Goal: Task Accomplishment & Management: Manage account settings

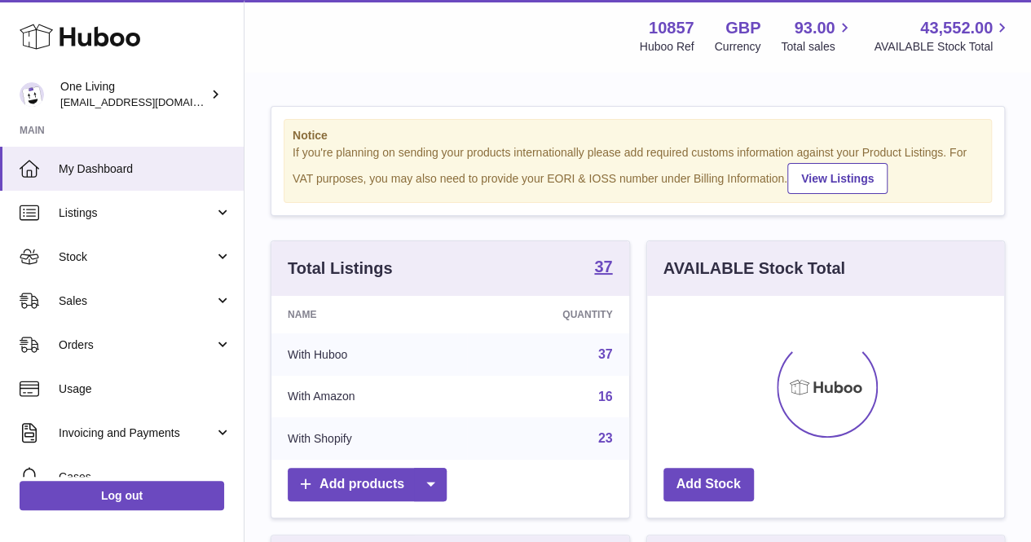
scroll to position [254, 357]
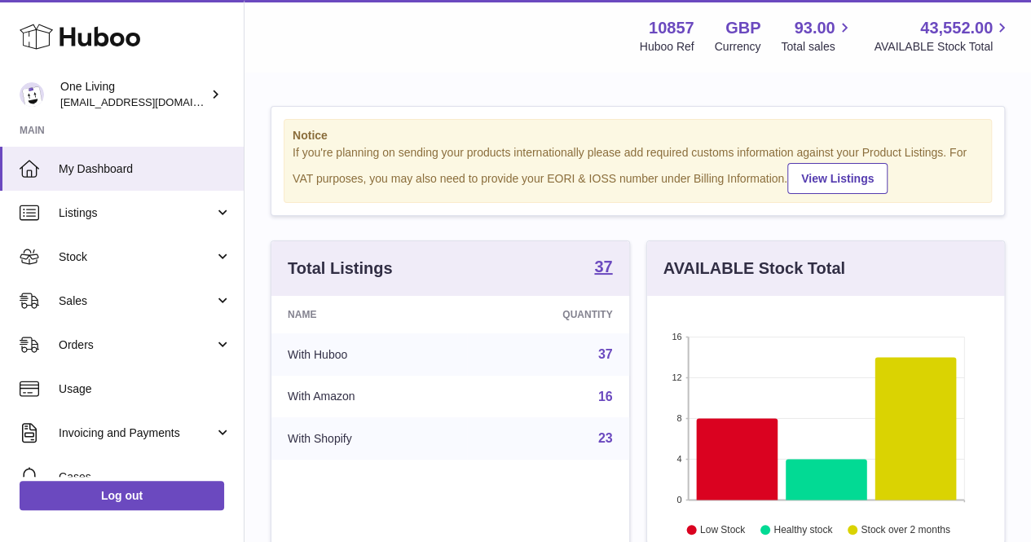
click at [95, 304] on span "Sales" at bounding box center [137, 300] width 156 height 15
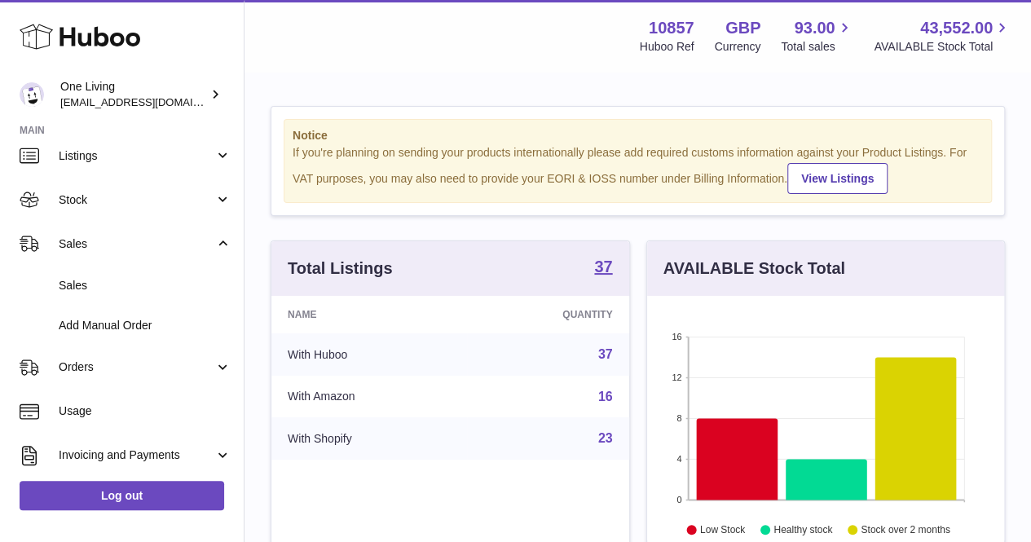
scroll to position [81, 0]
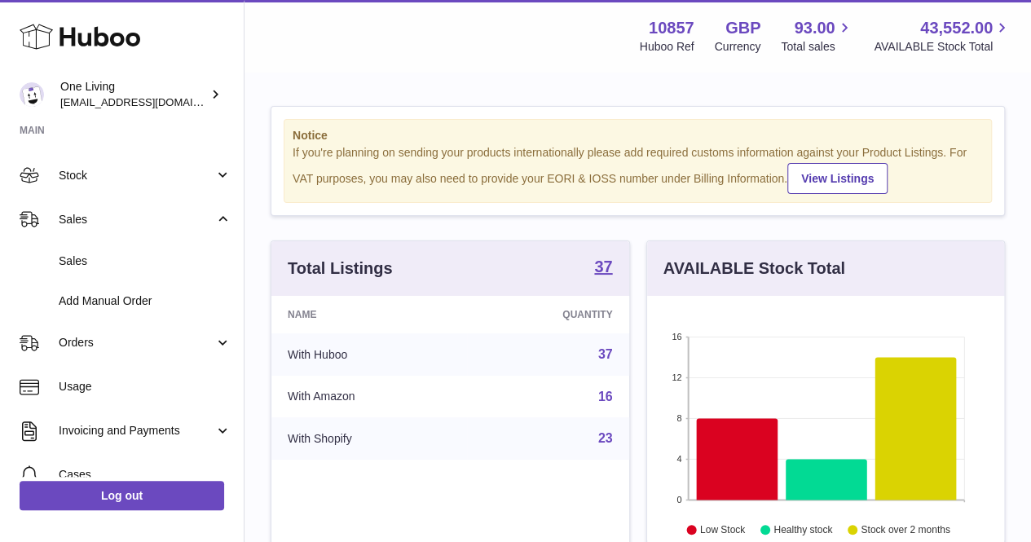
click at [124, 413] on link "Invoicing and Payments" at bounding box center [122, 431] width 244 height 44
click at [109, 345] on span "Orders" at bounding box center [137, 342] width 156 height 15
click at [118, 380] on span "Orders" at bounding box center [145, 384] width 173 height 15
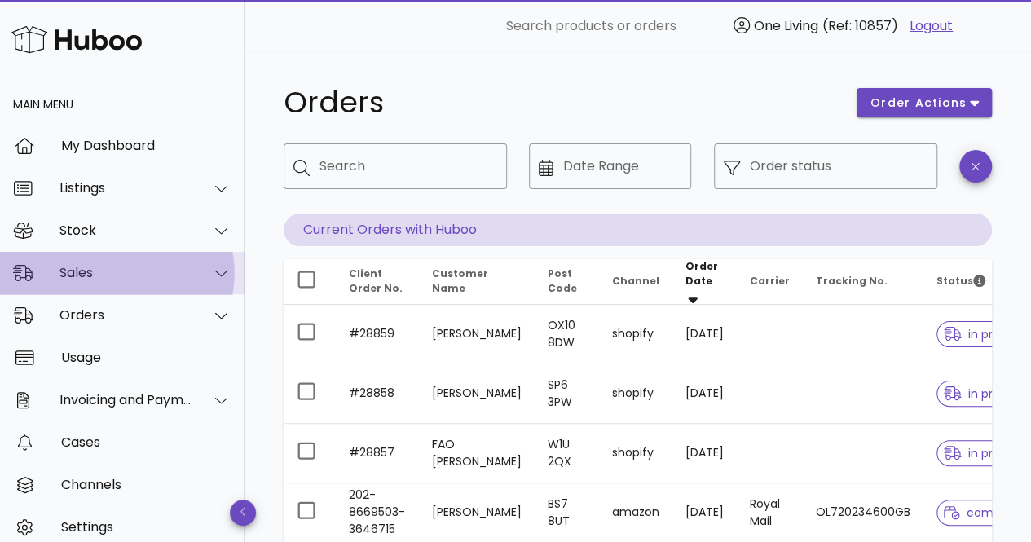
click at [80, 275] on div "Sales" at bounding box center [125, 272] width 133 height 15
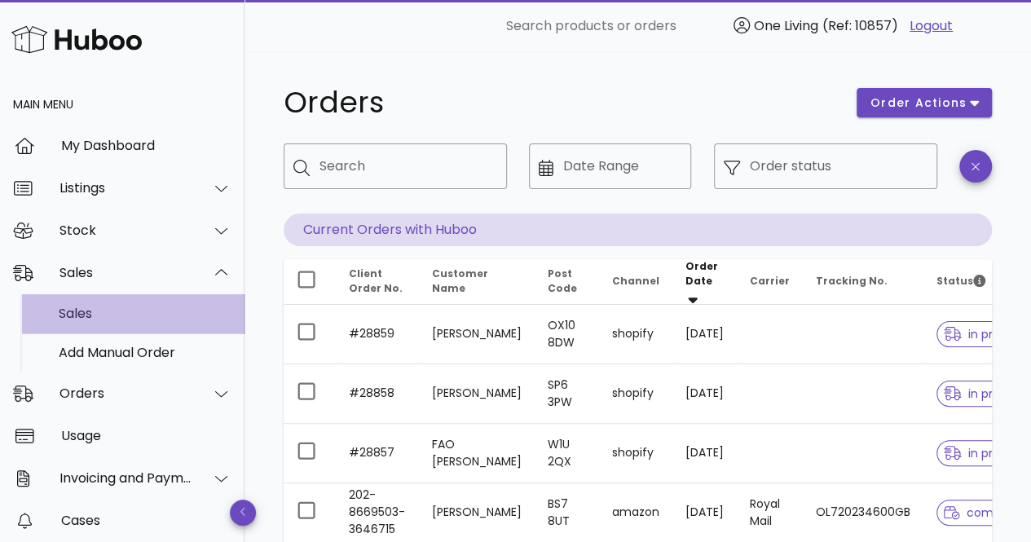
click at [70, 314] on div "Sales" at bounding box center [145, 313] width 173 height 15
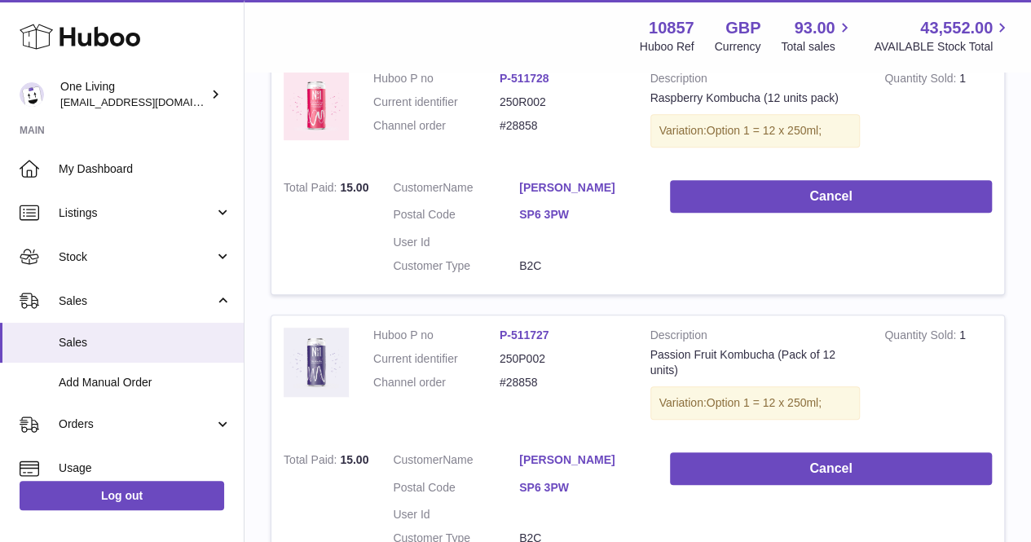
scroll to position [163, 0]
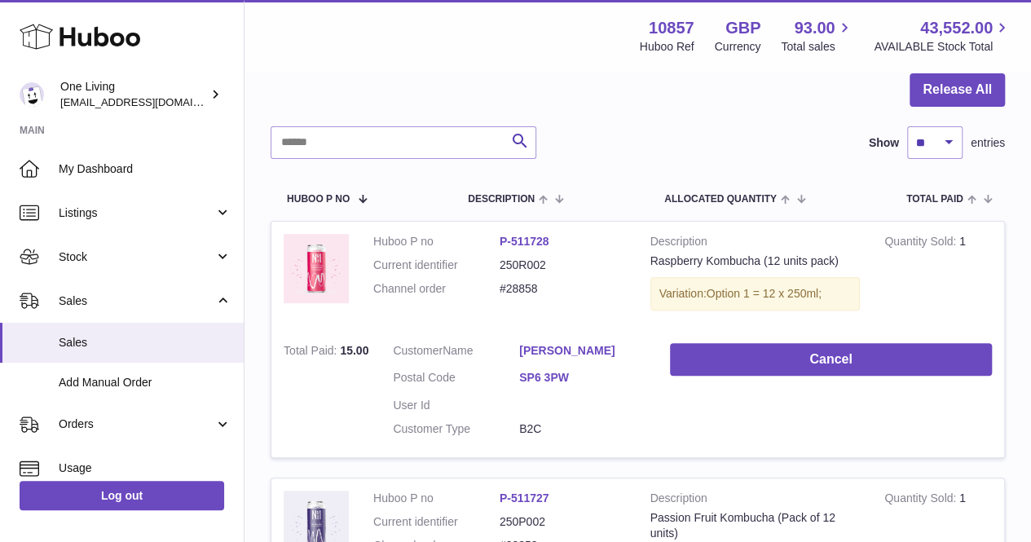
click at [87, 416] on link "Orders" at bounding box center [122, 425] width 244 height 44
click at [101, 465] on span "Orders" at bounding box center [145, 466] width 173 height 15
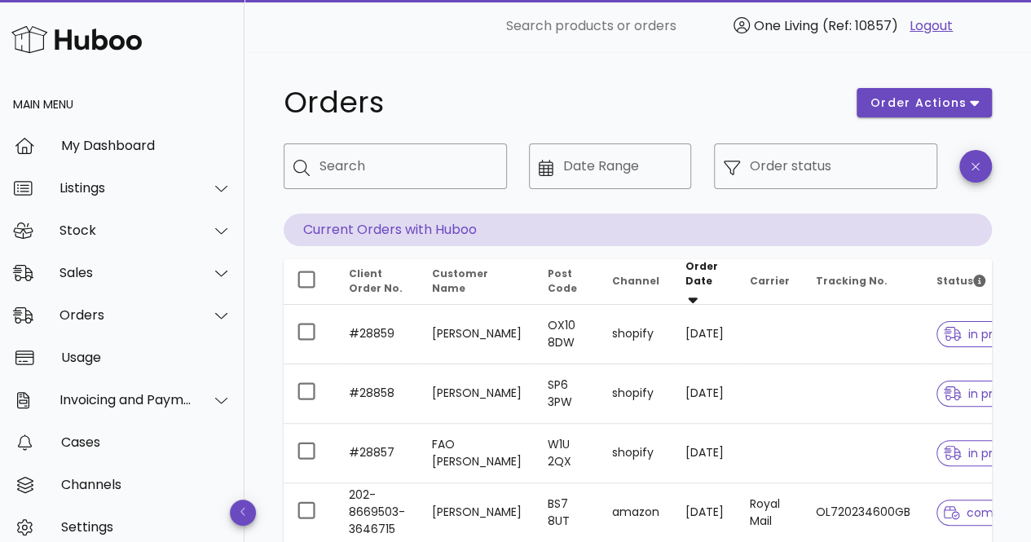
click at [601, 162] on input "Date Range" at bounding box center [622, 166] width 119 height 26
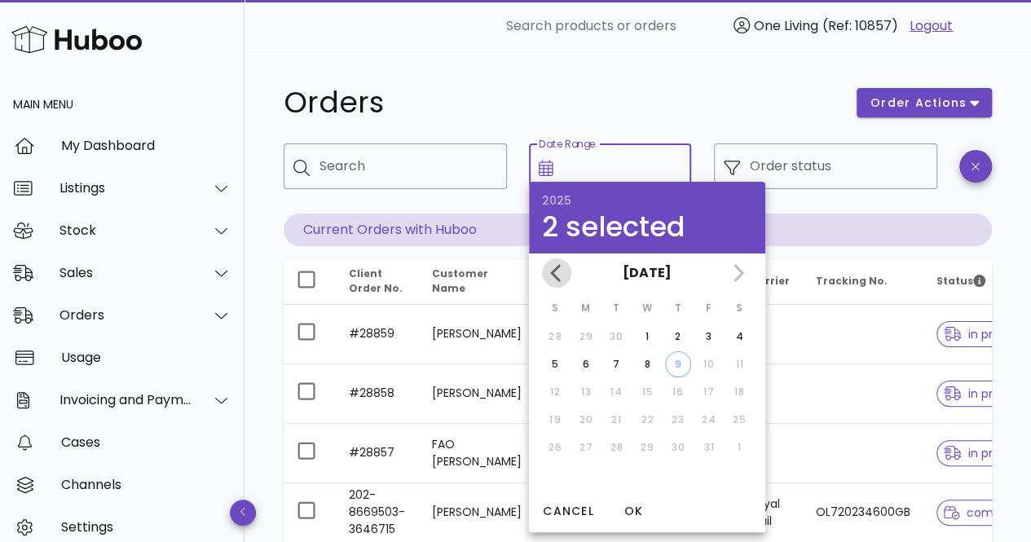
click at [556, 272] on icon "Previous month" at bounding box center [557, 273] width 20 height 20
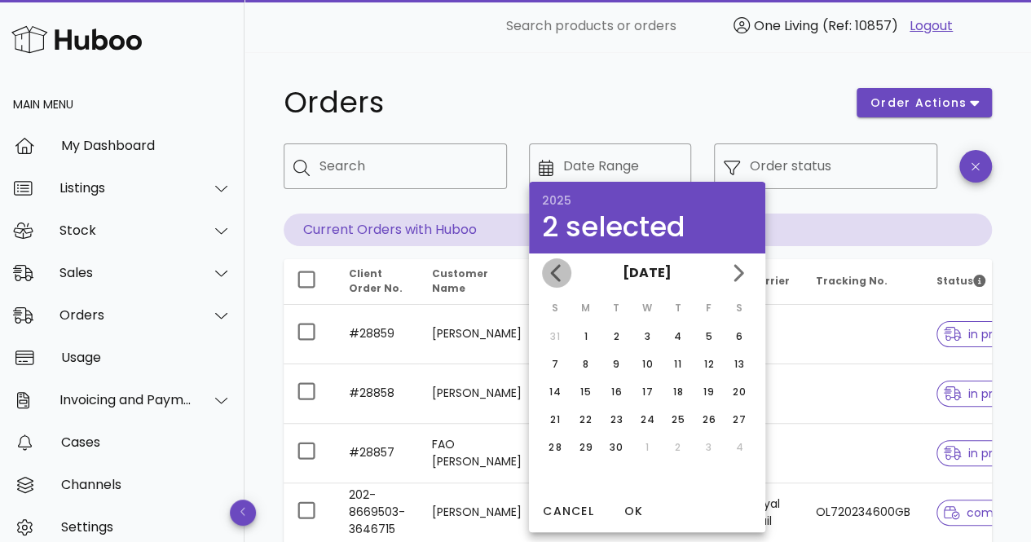
click at [556, 272] on icon "Previous month" at bounding box center [557, 273] width 20 height 20
click at [708, 333] on div "1" at bounding box center [708, 336] width 26 height 15
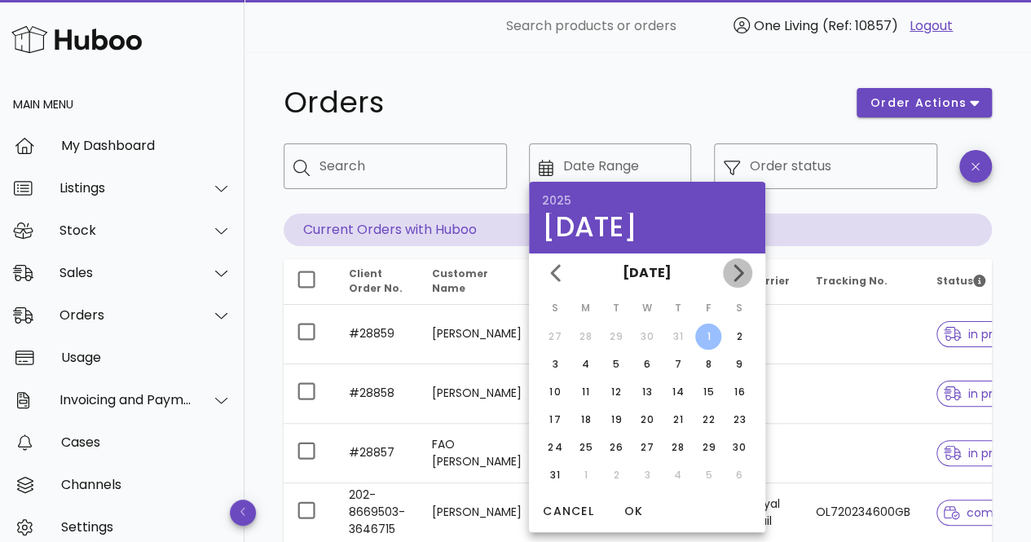
click at [742, 275] on icon "Next month" at bounding box center [738, 272] width 10 height 17
click at [621, 442] on div "30" at bounding box center [616, 447] width 26 height 15
type input "**********"
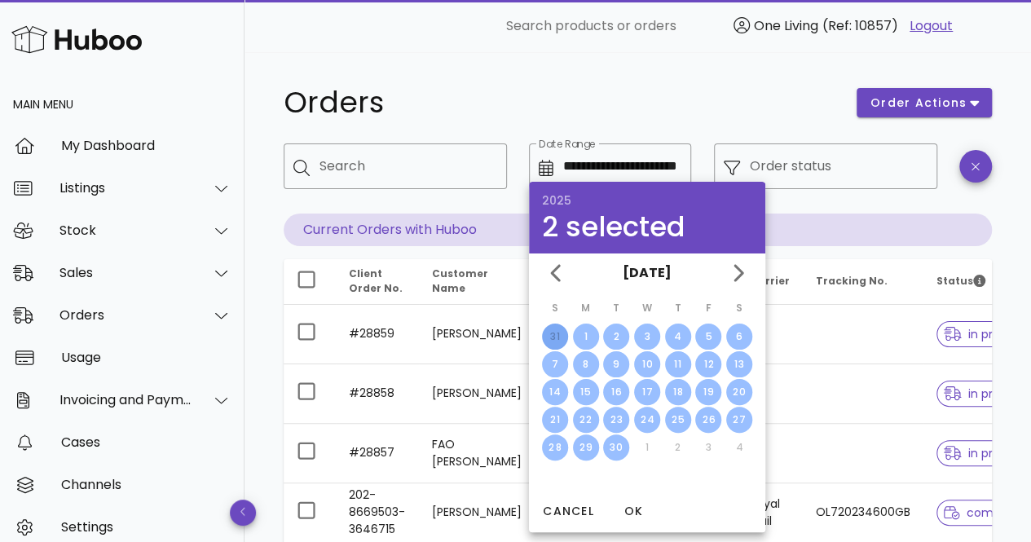
click at [733, 120] on div "Orders" at bounding box center [560, 102] width 573 height 49
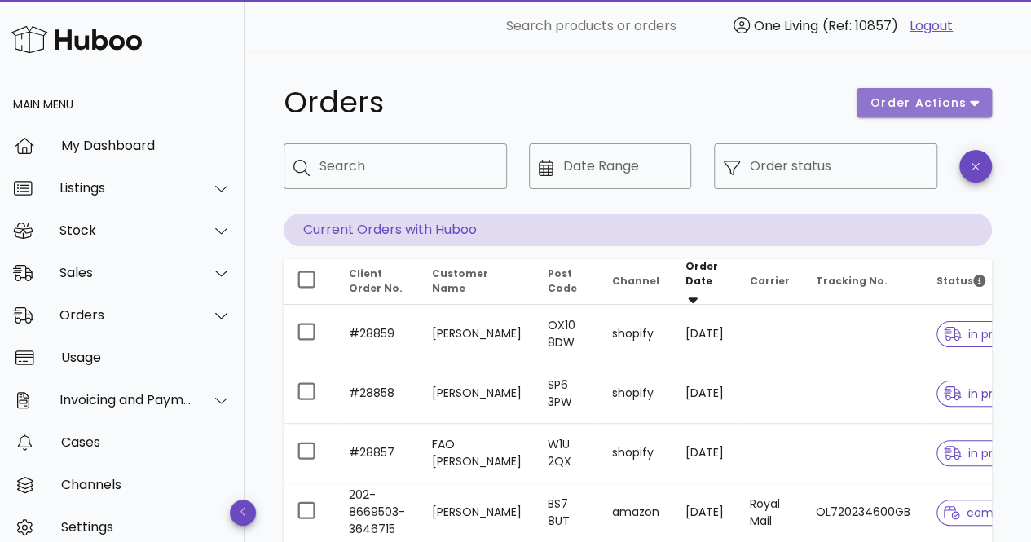
click at [898, 103] on span "order actions" at bounding box center [918, 103] width 98 height 17
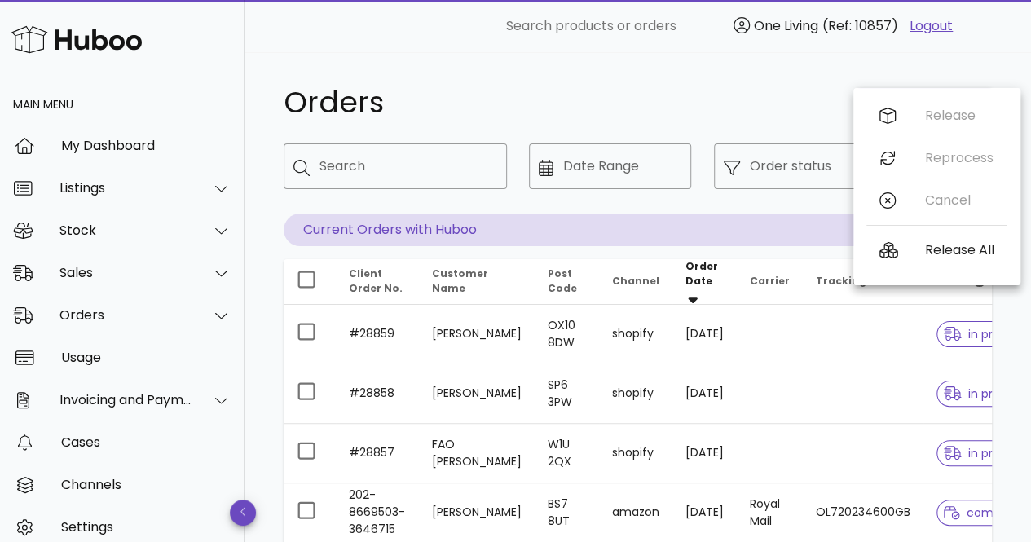
click at [680, 92] on h1 "Orders" at bounding box center [560, 102] width 553 height 29
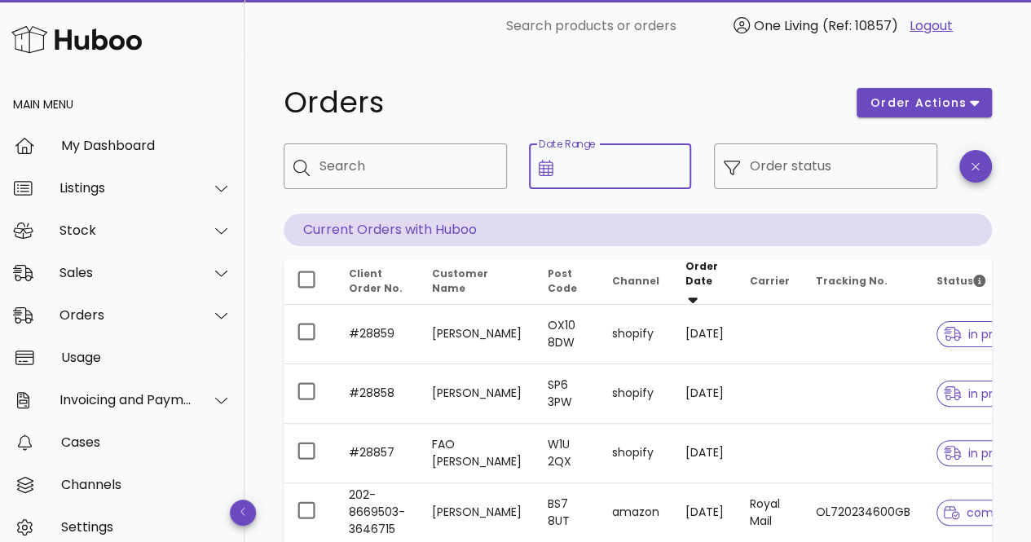
click at [668, 165] on input "Date Range" at bounding box center [622, 166] width 119 height 26
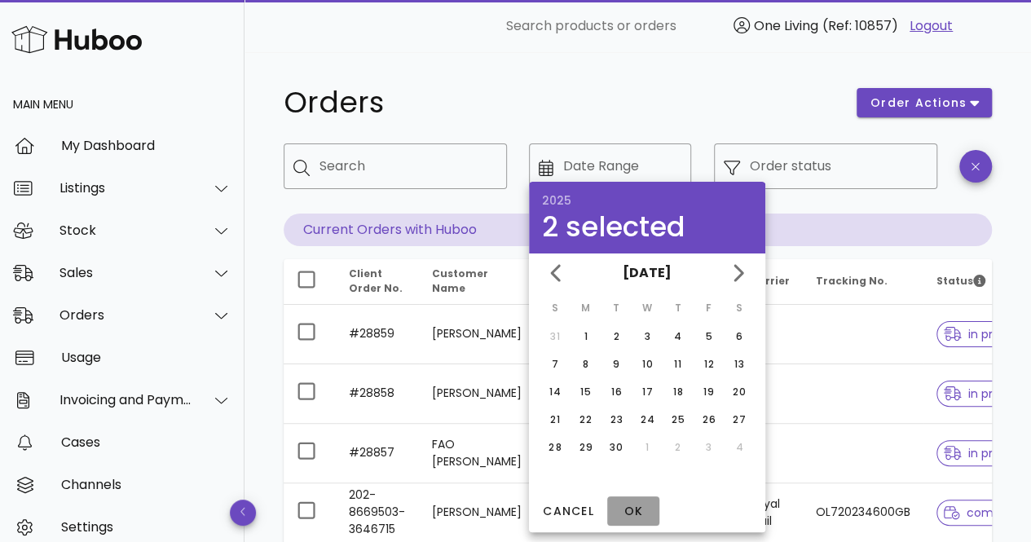
click at [630, 503] on span "OK" at bounding box center [633, 511] width 39 height 17
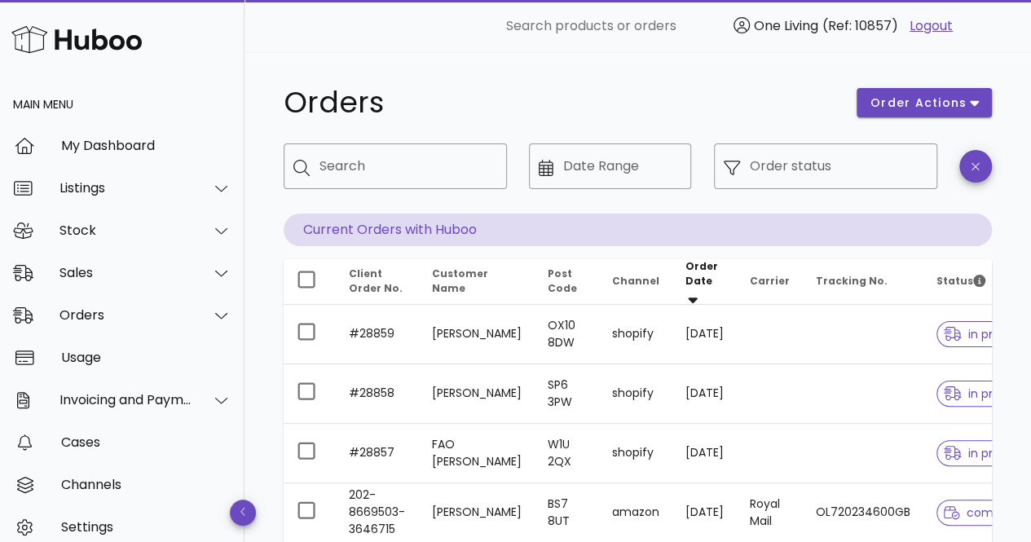
click at [640, 161] on input "Date Range" at bounding box center [622, 166] width 119 height 26
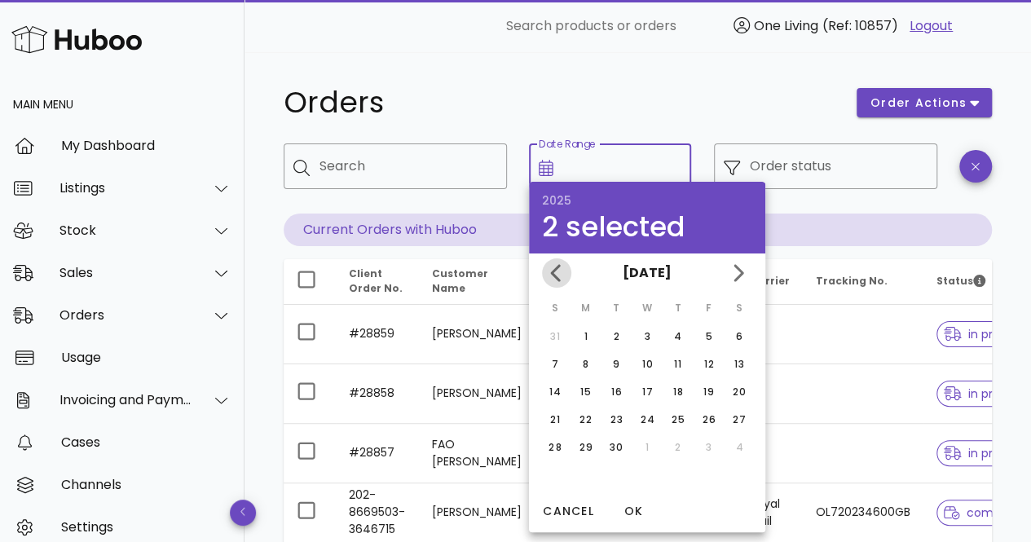
click at [561, 275] on icon "Previous month" at bounding box center [557, 273] width 20 height 20
click at [711, 337] on div "1" at bounding box center [708, 336] width 26 height 15
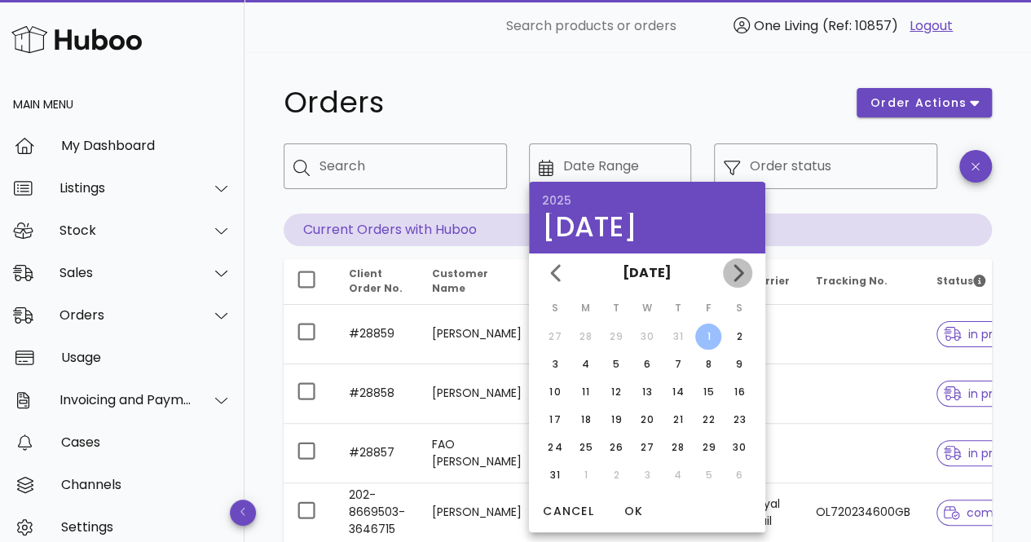
click at [743, 273] on icon "Next month" at bounding box center [738, 272] width 10 height 17
click at [620, 444] on div "30" at bounding box center [616, 447] width 26 height 15
type input "**********"
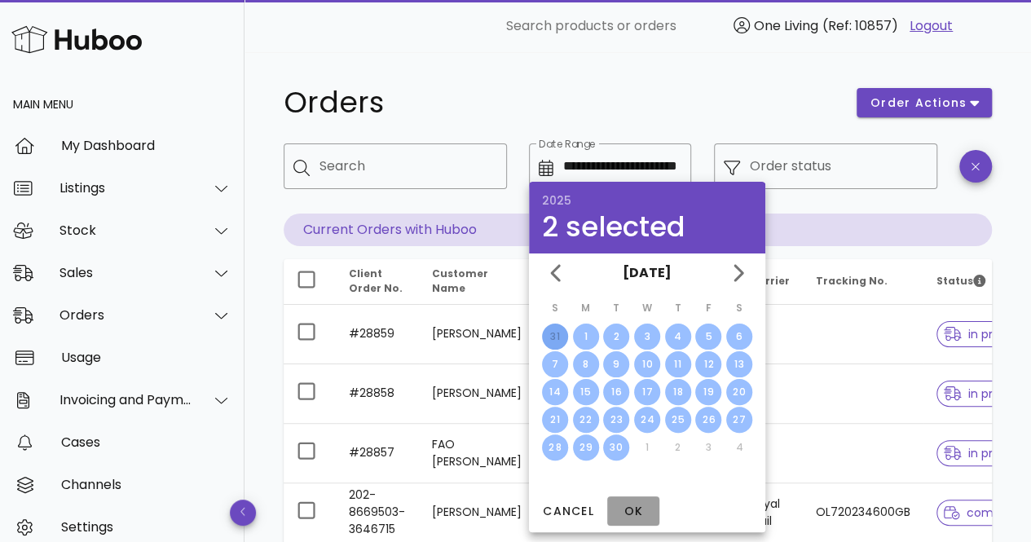
click at [636, 511] on span "OK" at bounding box center [633, 511] width 39 height 17
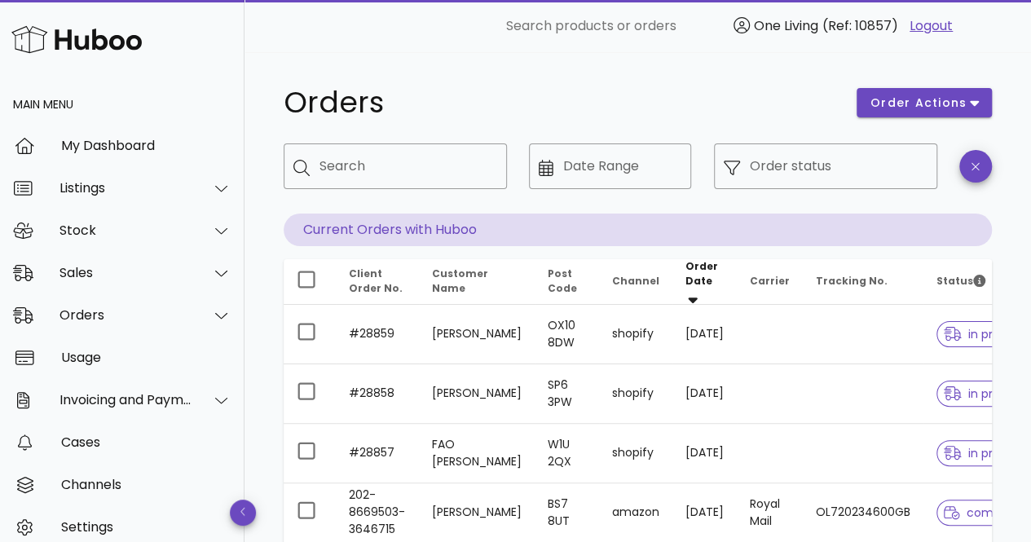
type input "**********"
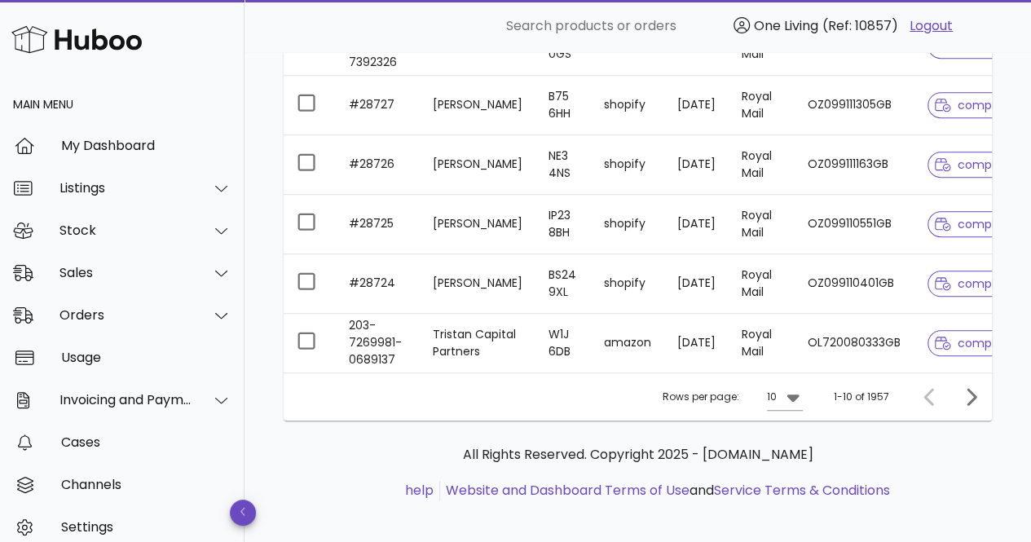
scroll to position [582, 0]
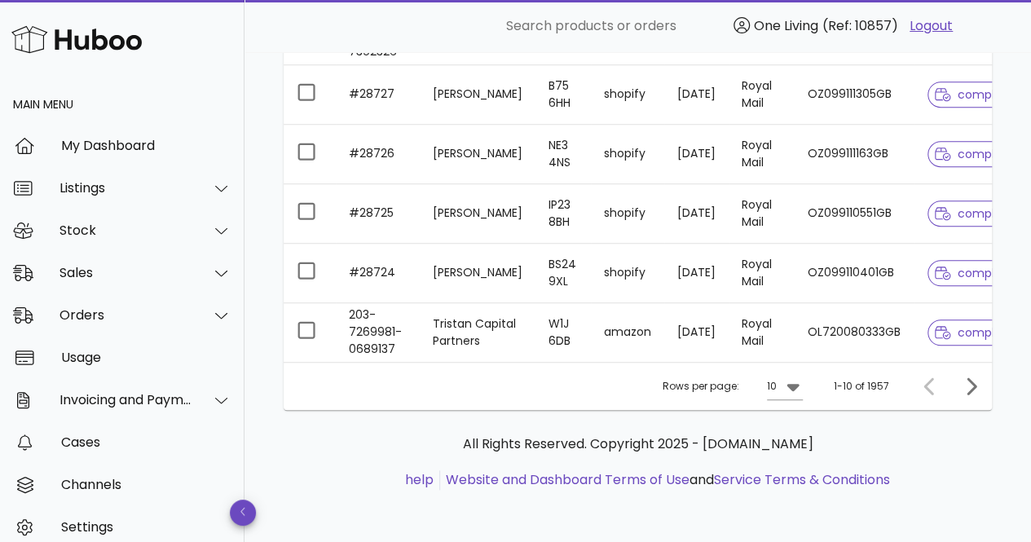
click at [794, 387] on icon at bounding box center [792, 387] width 12 height 7
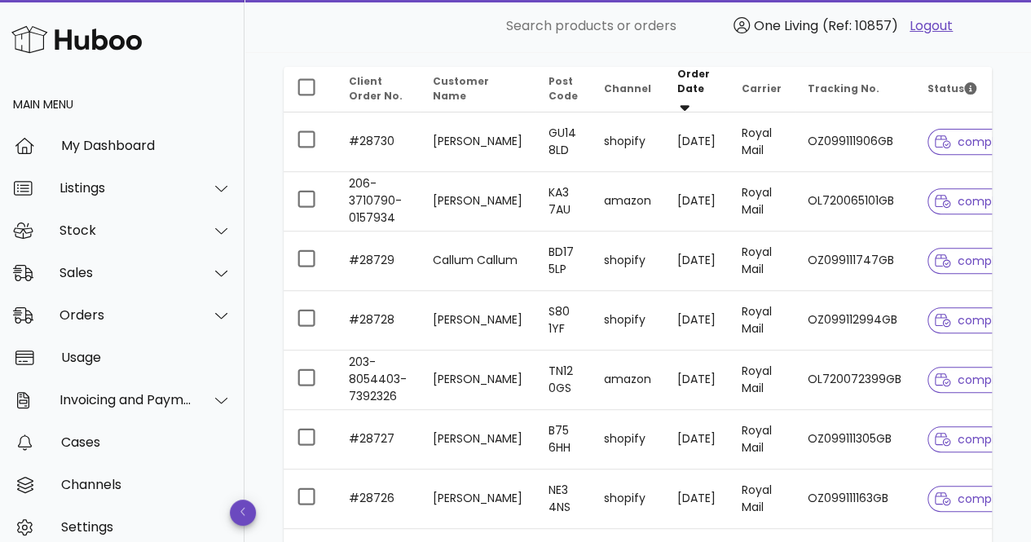
scroll to position [11, 0]
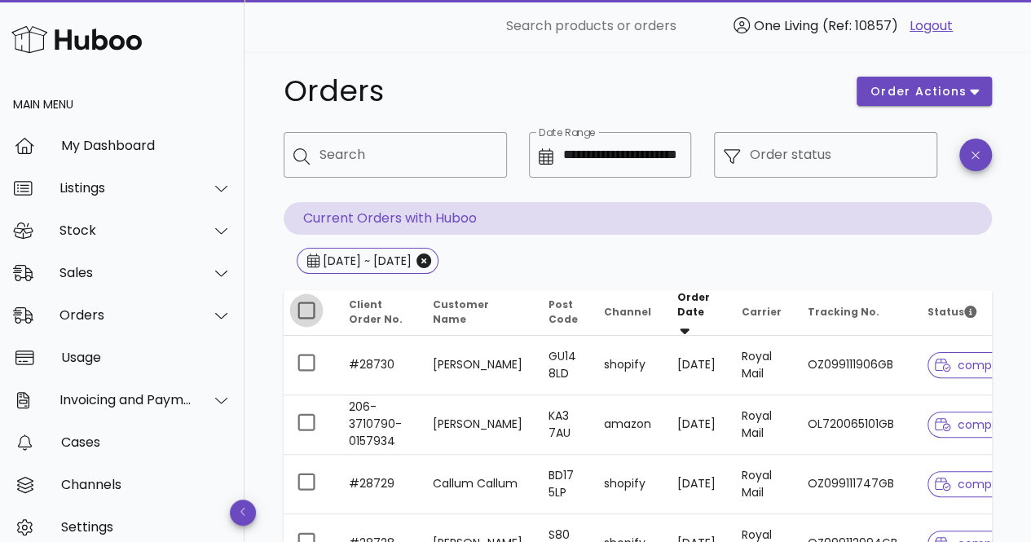
click at [310, 306] on div at bounding box center [307, 311] width 28 height 28
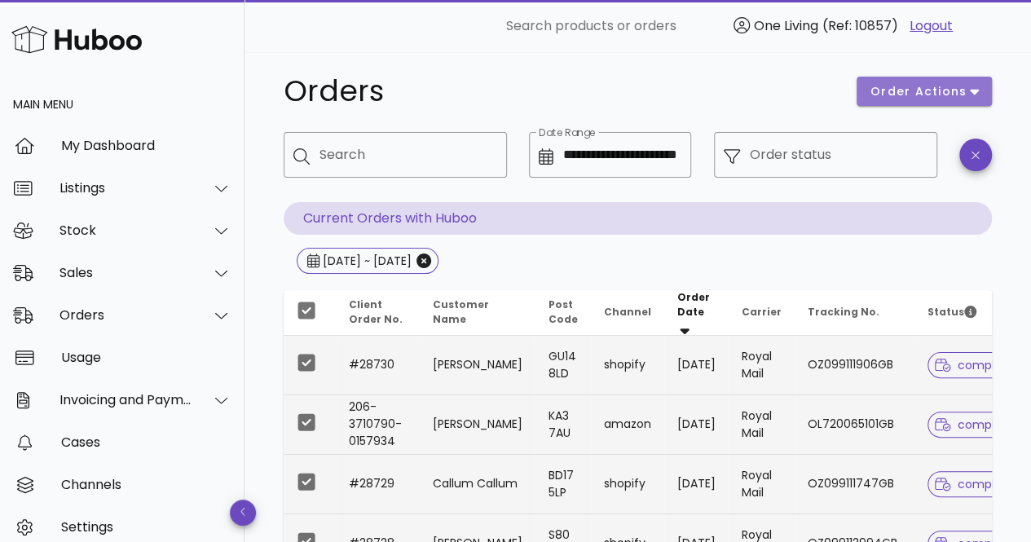
click at [978, 89] on button "order actions" at bounding box center [923, 91] width 135 height 29
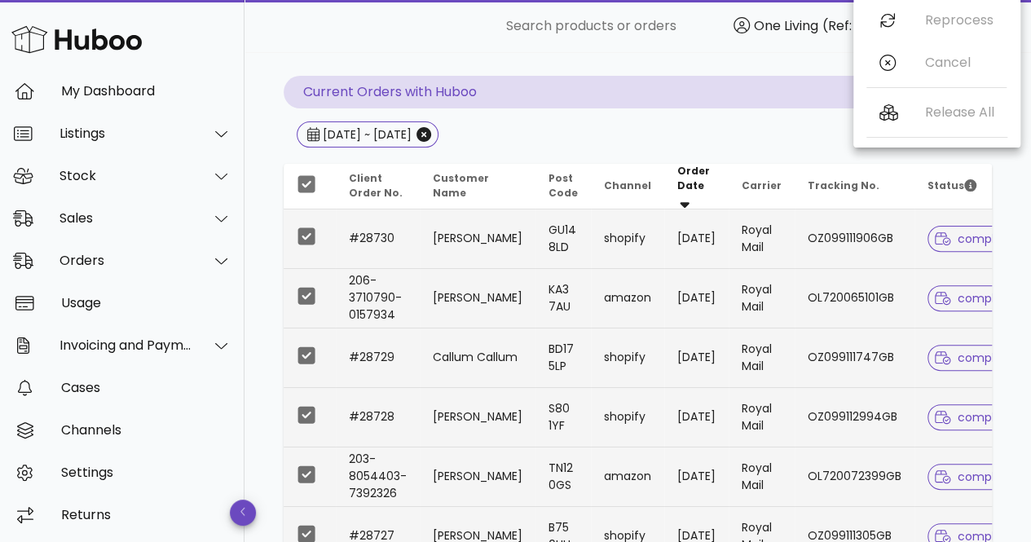
scroll to position [163, 0]
